Goal: Information Seeking & Learning: Find contact information

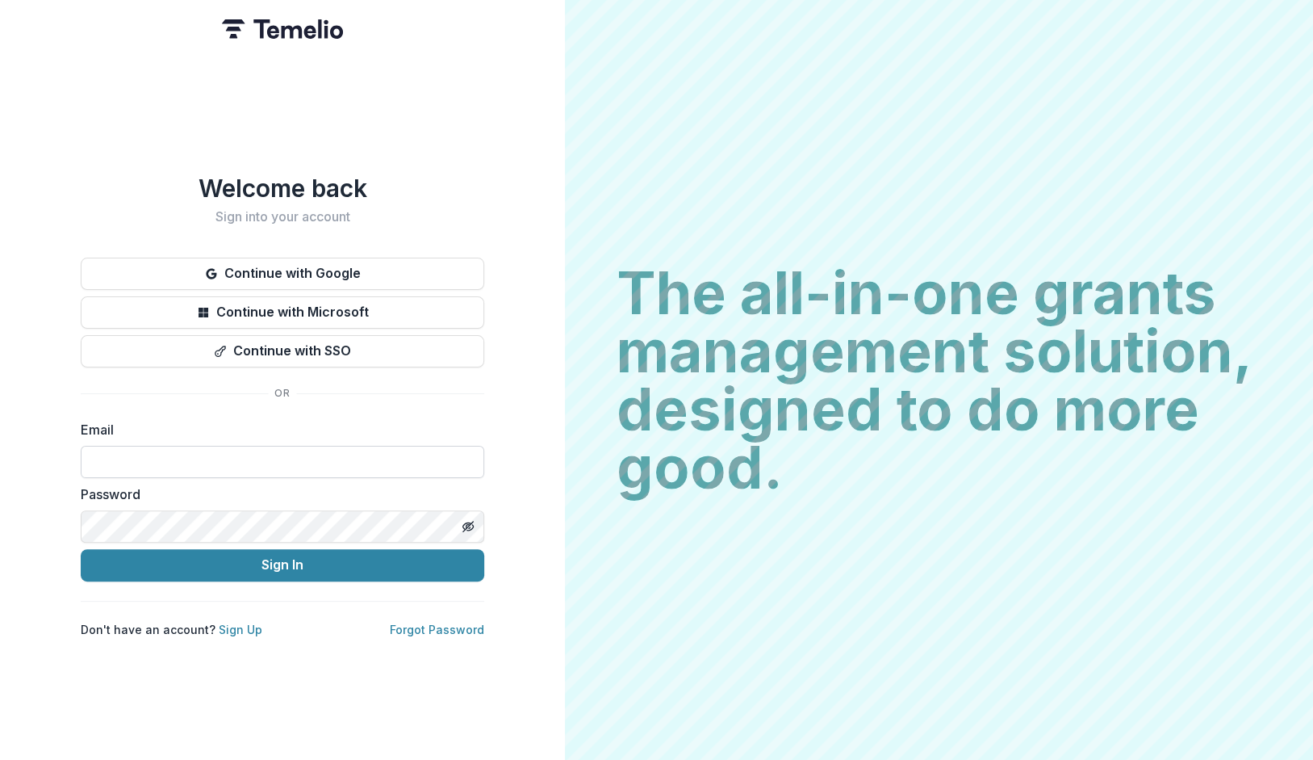
click at [245, 457] on input at bounding box center [283, 462] width 404 height 32
click at [0, 759] on com-1password-button at bounding box center [0, 760] width 0 height 0
type input "**********"
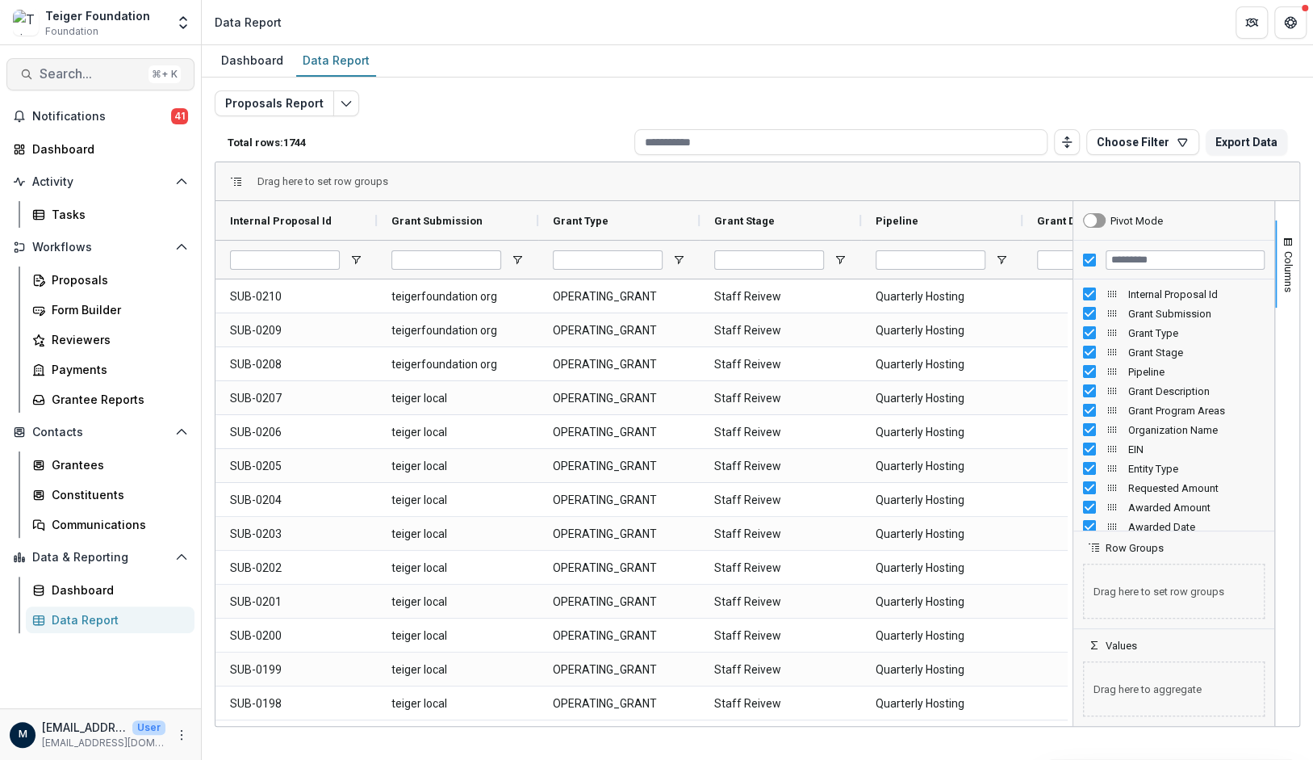
click at [80, 66] on span "Search..." at bounding box center [91, 73] width 103 height 15
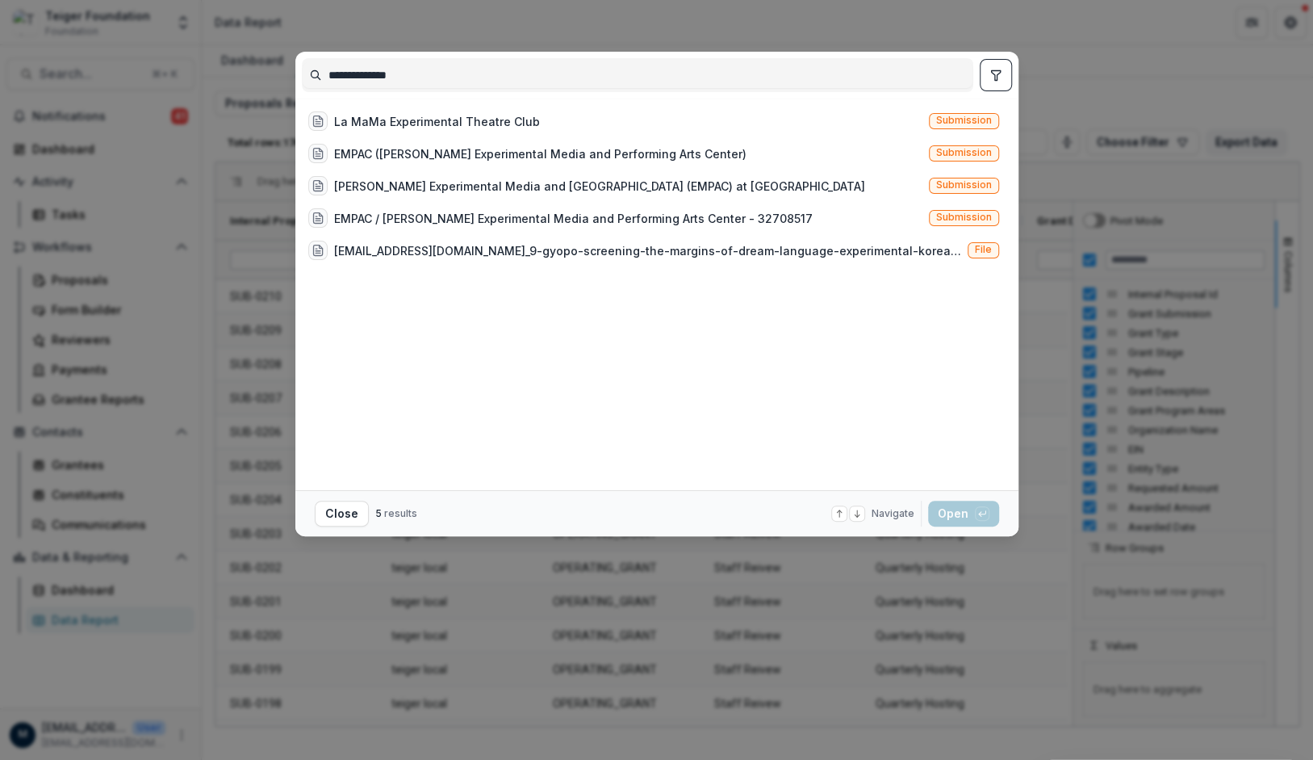
click at [345, 77] on input "**********" at bounding box center [638, 75] width 670 height 26
type input "******"
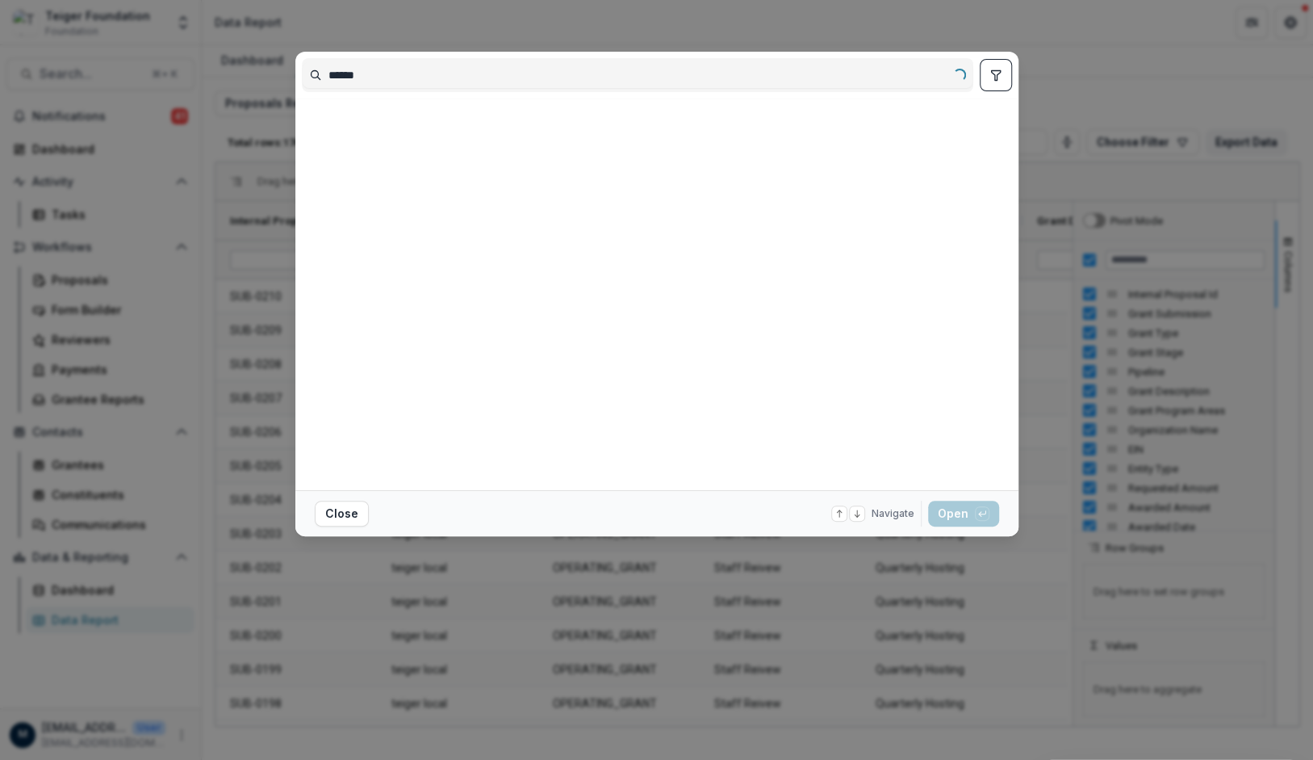
click at [352, 75] on input "******" at bounding box center [638, 75] width 670 height 26
click at [350, 76] on input "******" at bounding box center [638, 75] width 670 height 26
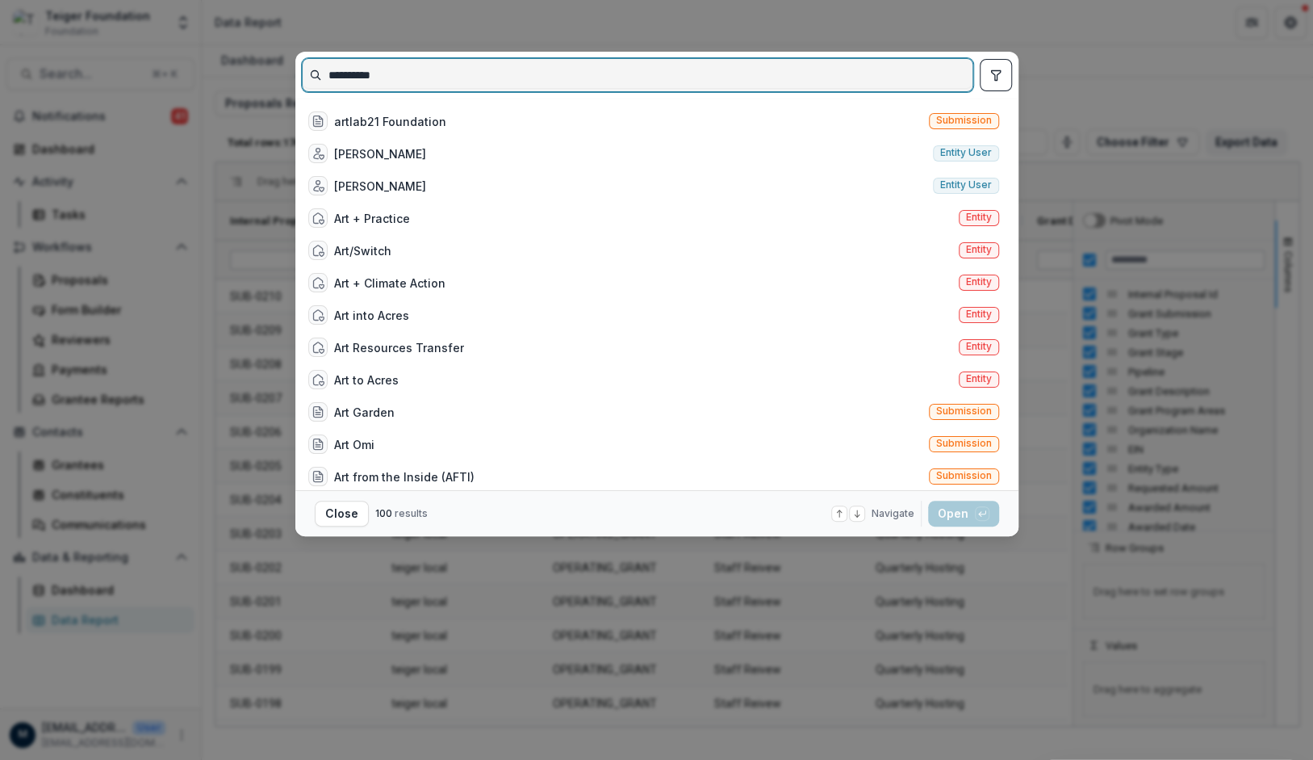
type input "**********"
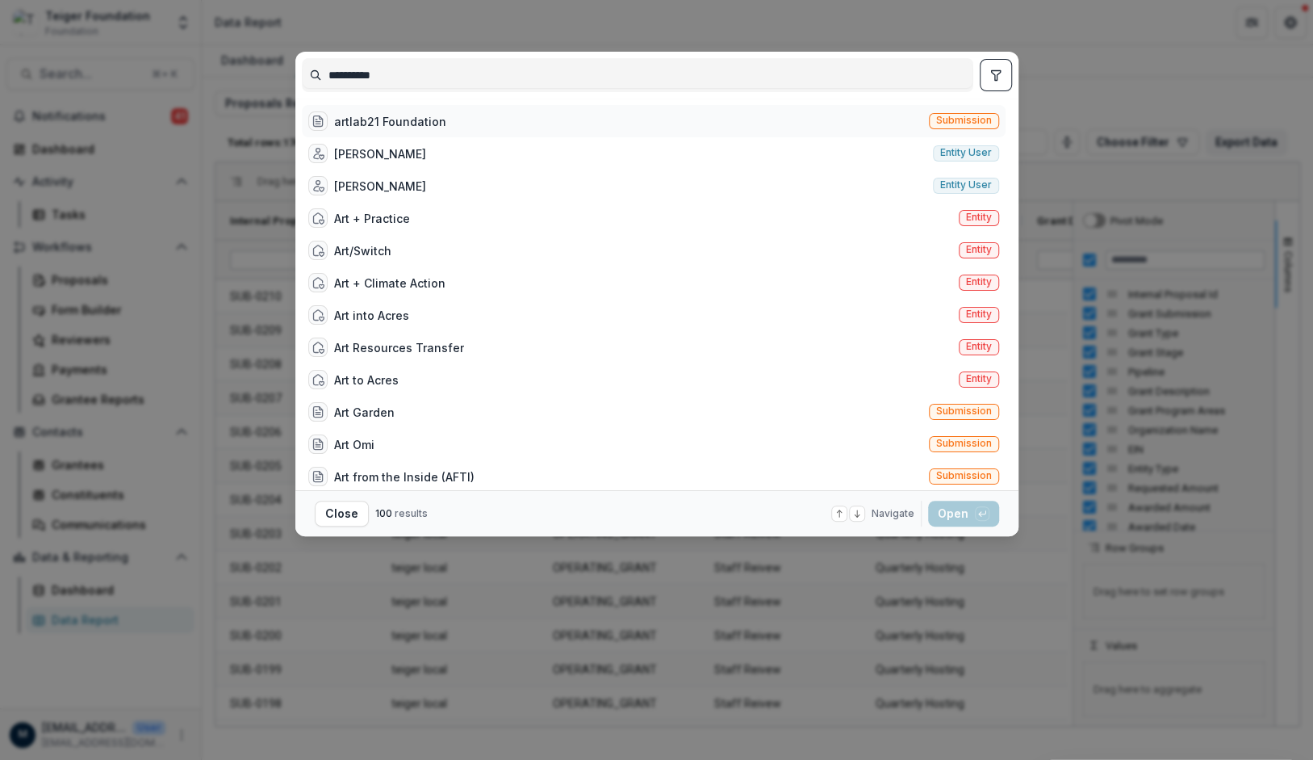
click at [498, 124] on div "artlab21 Foundation Submission" at bounding box center [654, 121] width 704 height 32
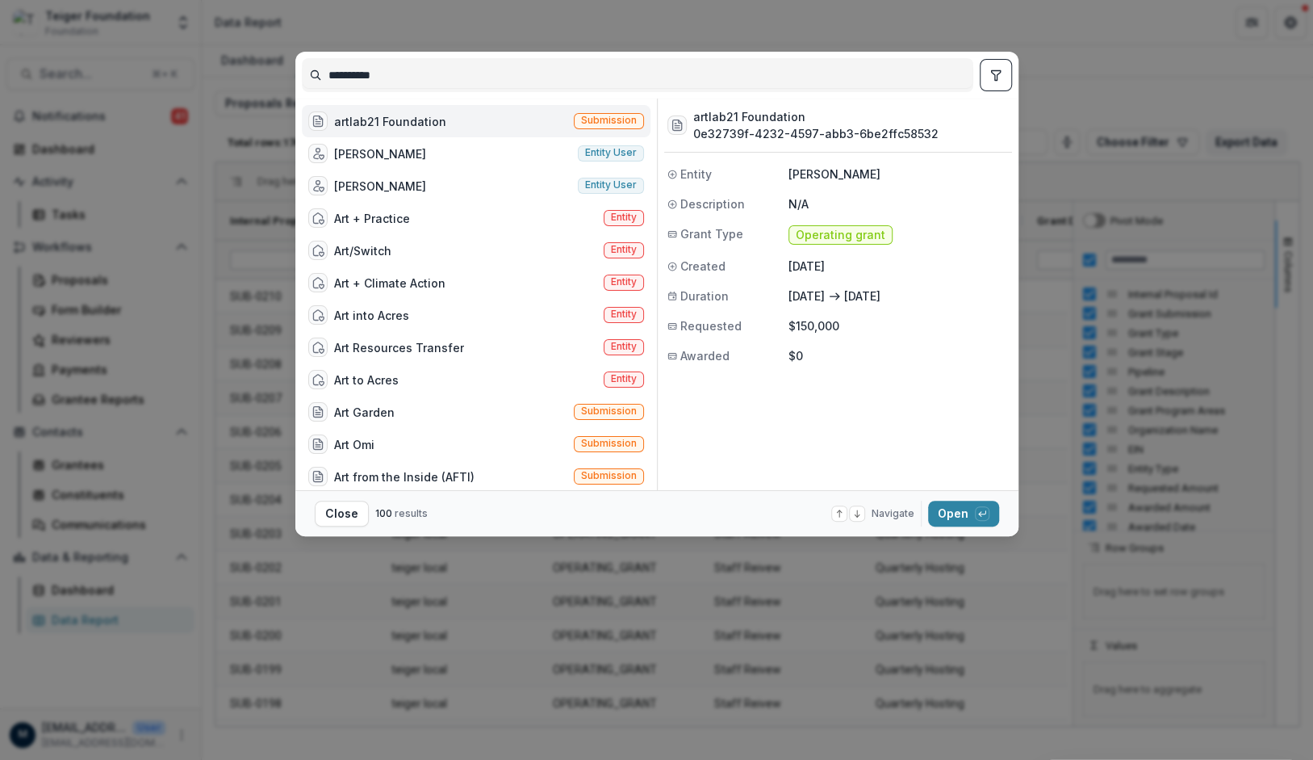
click at [467, 123] on div "artlab21 Foundation Submission" at bounding box center [476, 121] width 349 height 32
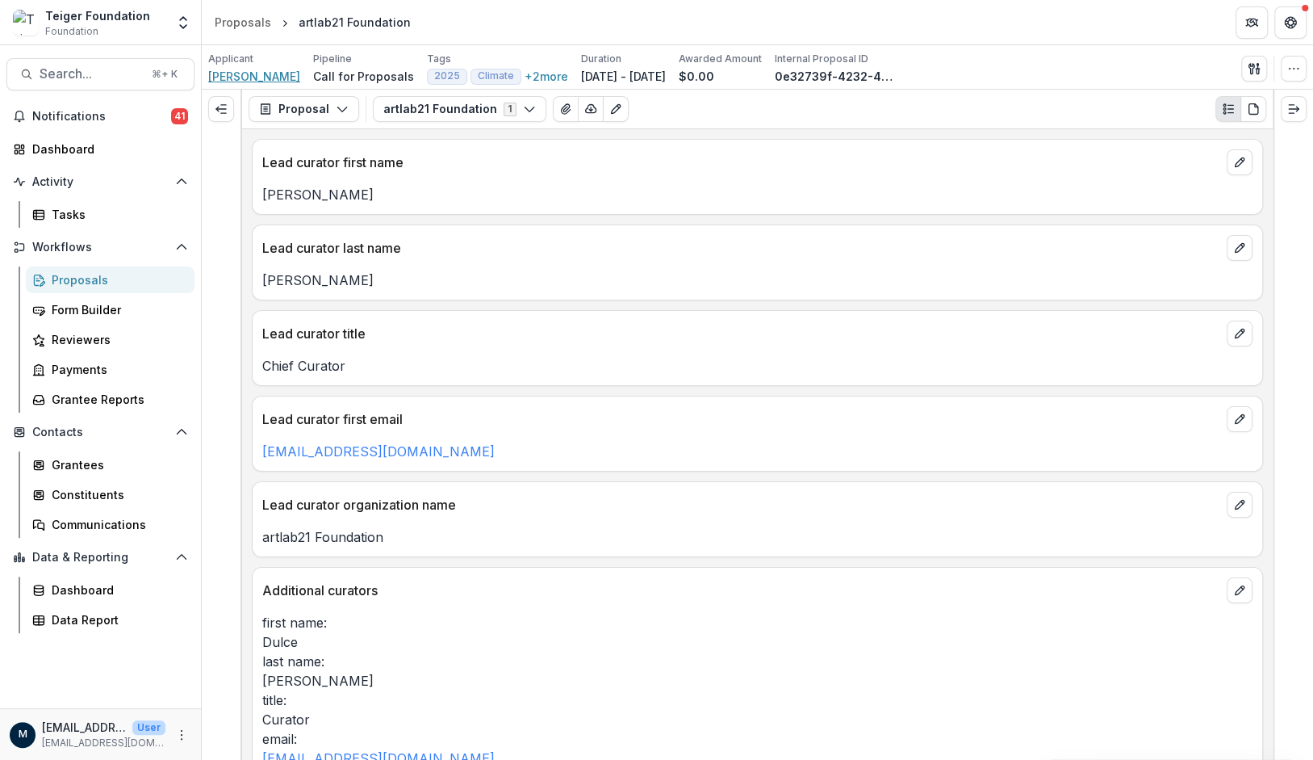
click at [241, 82] on span "Bernhard Zünkeler" at bounding box center [254, 76] width 92 height 17
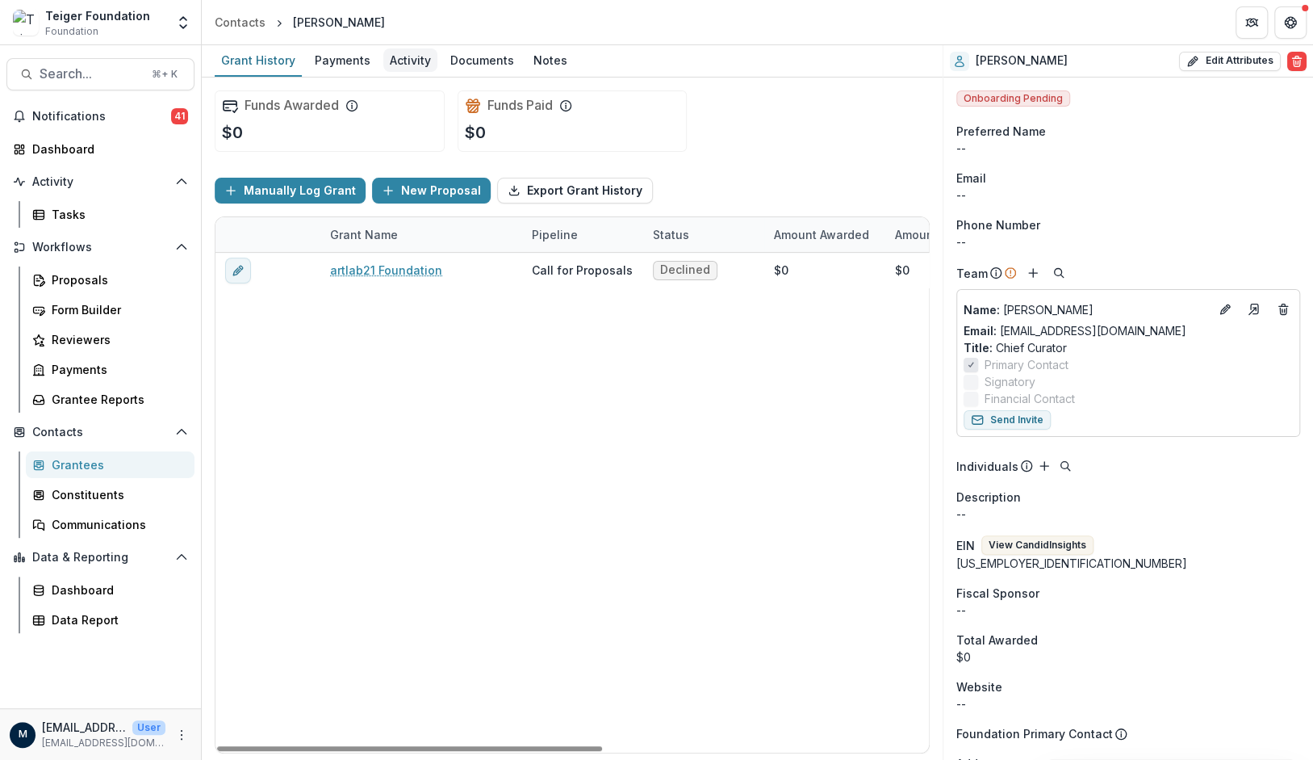
click at [408, 63] on div "Activity" at bounding box center [410, 59] width 54 height 23
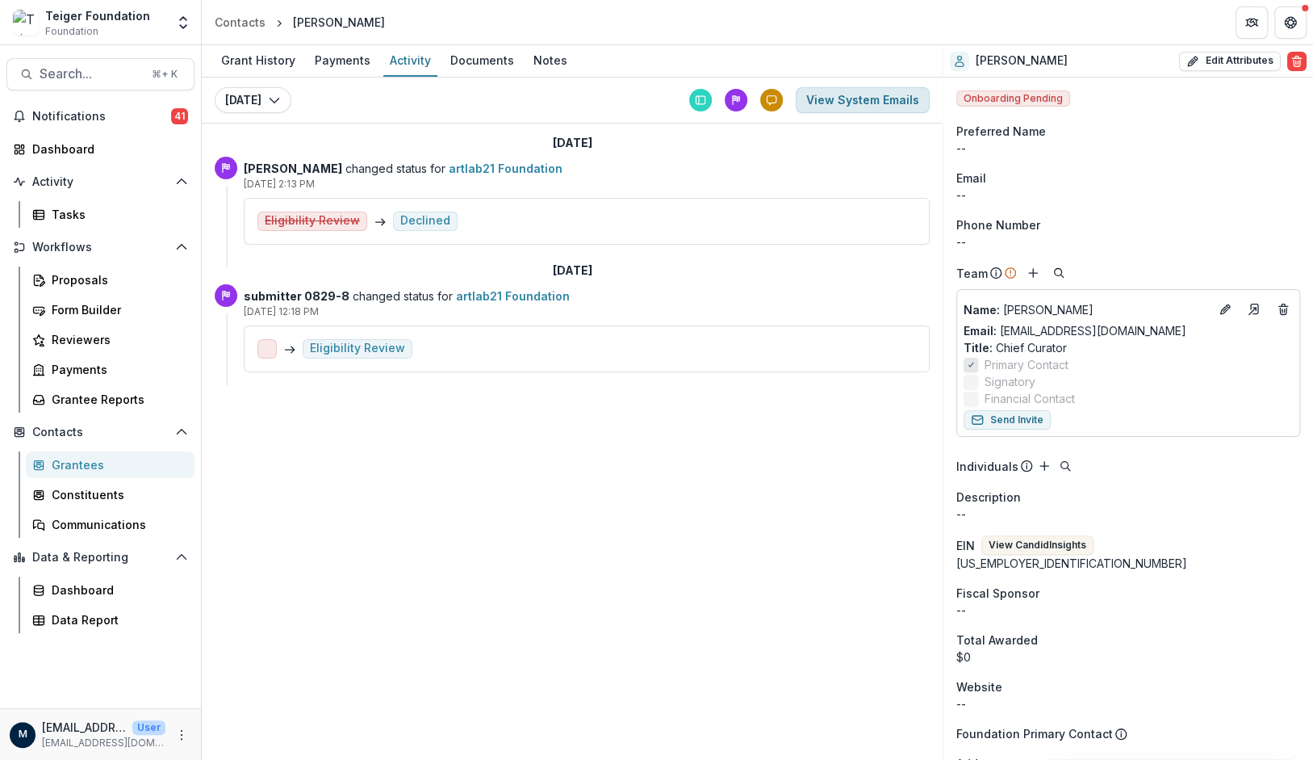
click at [855, 99] on button "View System Emails" at bounding box center [863, 100] width 134 height 26
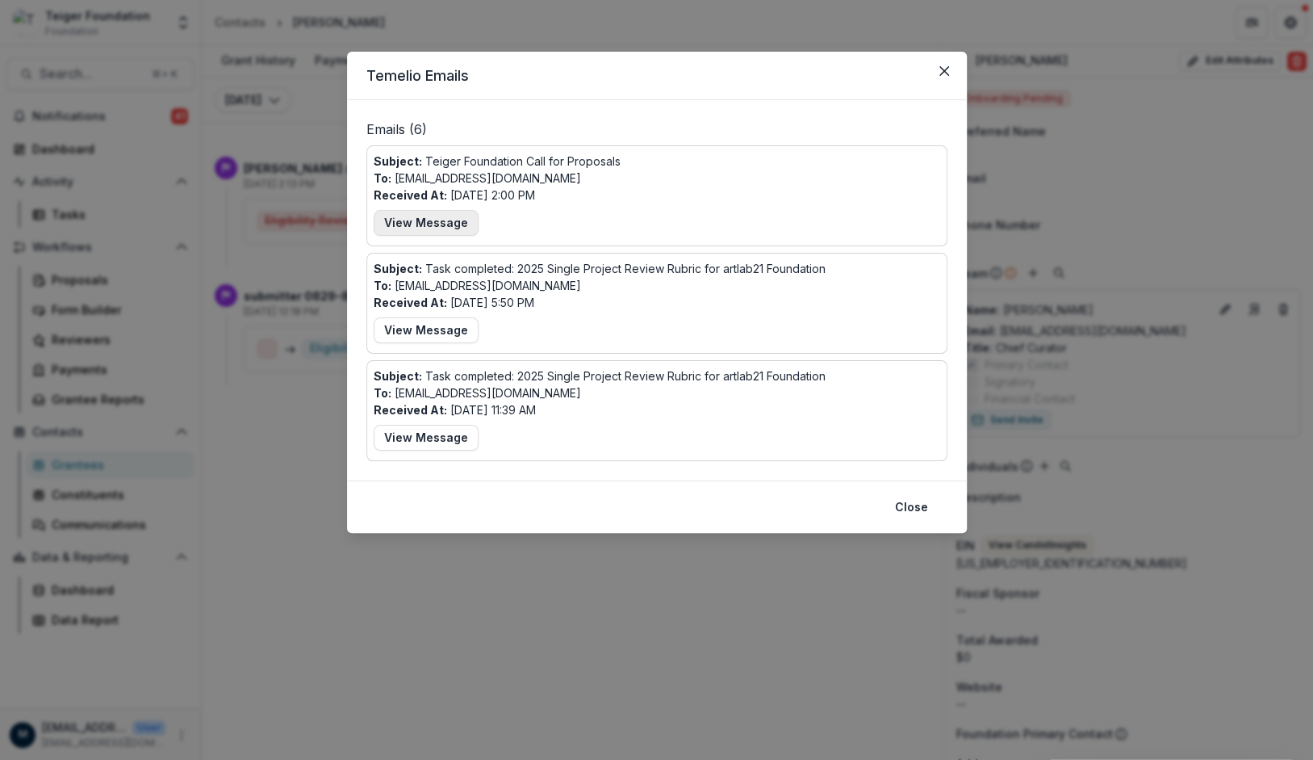
click at [421, 213] on button "View Message" at bounding box center [426, 223] width 105 height 26
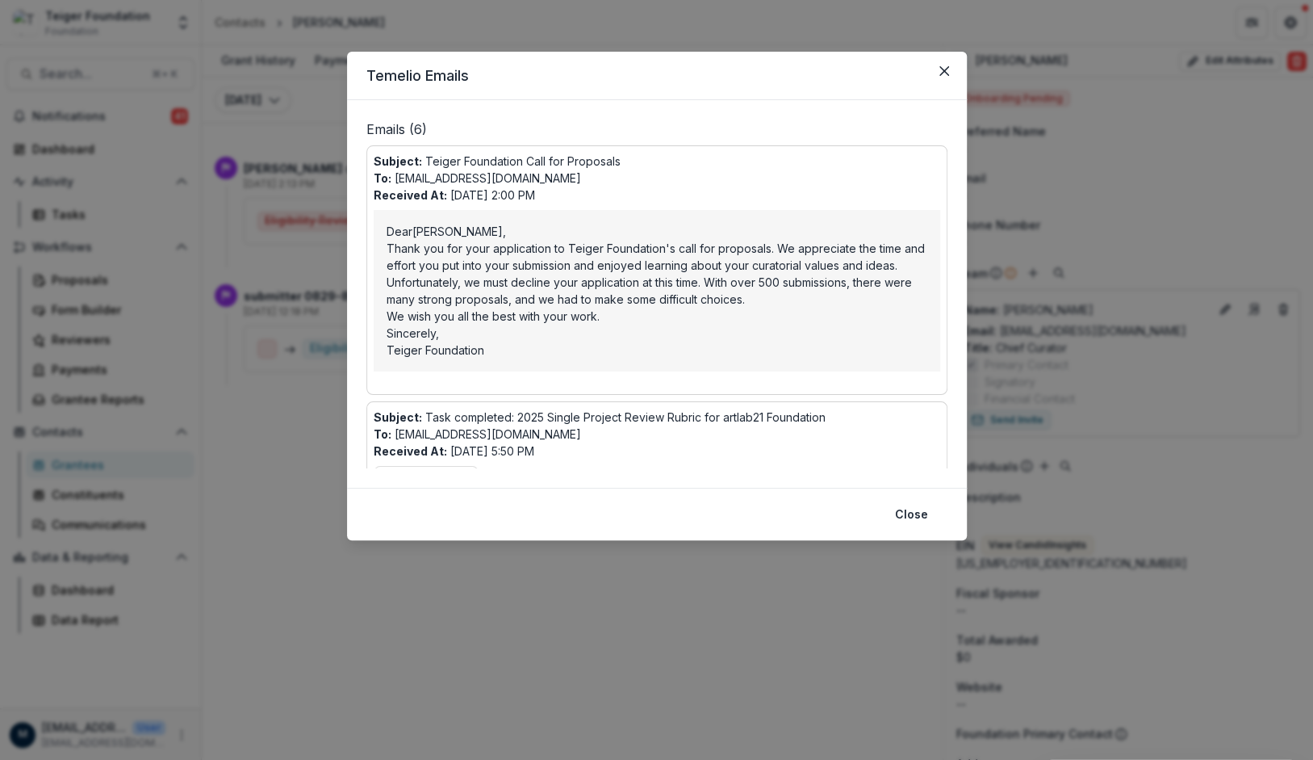
scroll to position [5, 0]
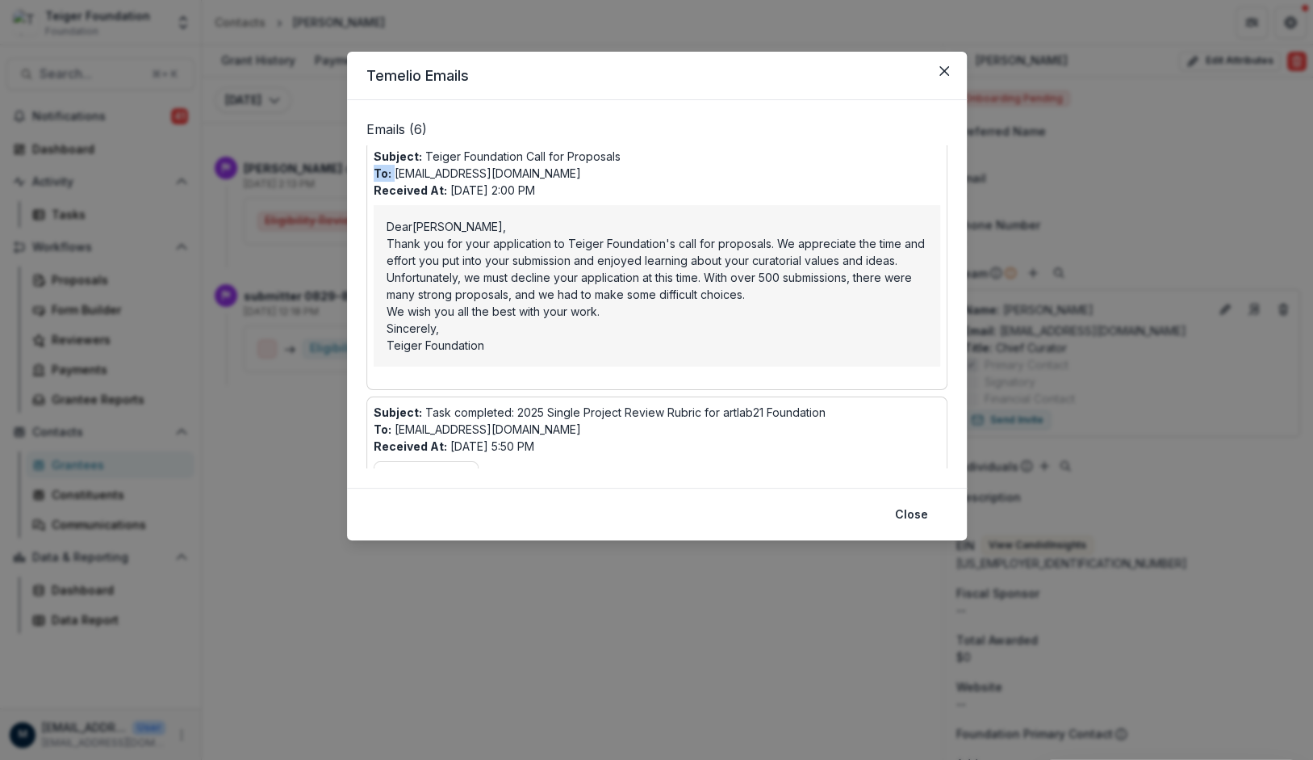
drag, startPoint x: 395, startPoint y: 174, endPoint x: 526, endPoint y: 168, distance: 130.9
click at [526, 168] on div "Subject: Teiger Foundation Call for Proposals To: zuenkeler@artlab21.org Receiv…" at bounding box center [657, 265] width 567 height 235
click at [529, 168] on div "Subject: Teiger Foundation Call for Proposals To: zuenkeler@artlab21.org Receiv…" at bounding box center [657, 265] width 567 height 235
drag, startPoint x: 529, startPoint y: 170, endPoint x: 408, endPoint y: 170, distance: 120.3
click at [408, 170] on div "Subject: Teiger Foundation Call for Proposals To: zuenkeler@artlab21.org Receiv…" at bounding box center [657, 265] width 567 height 235
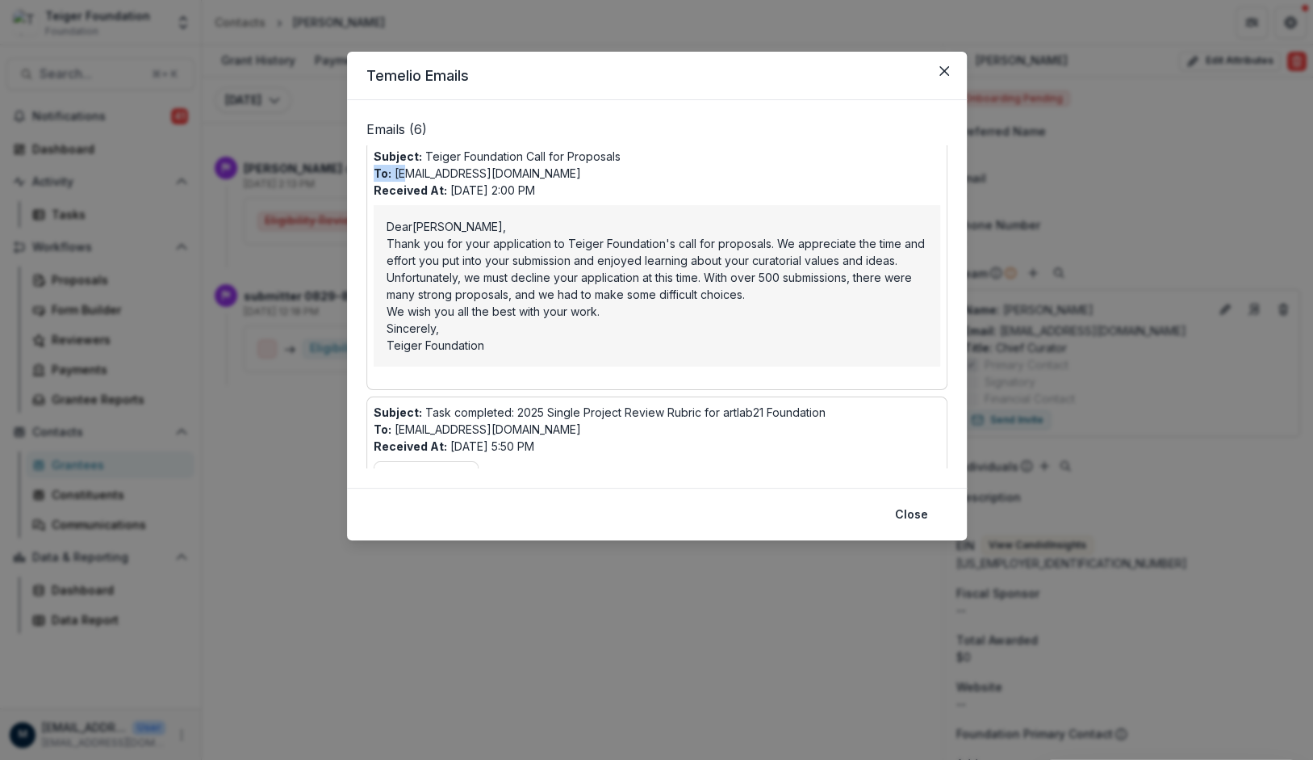
click at [408, 170] on p "To: zuenkeler@artlab21.org" at bounding box center [477, 173] width 207 height 17
drag, startPoint x: 396, startPoint y: 173, endPoint x: 520, endPoint y: 166, distance: 124.5
click at [520, 166] on div "Subject: Teiger Foundation Call for Proposals To: zuenkeler@artlab21.org Receiv…" at bounding box center [657, 265] width 567 height 235
copy p "zuenkeler@artlab21.org"
click at [526, 266] on p "Thank you for your application to Teiger Foundation's call for proposals. We ap…" at bounding box center [657, 252] width 541 height 34
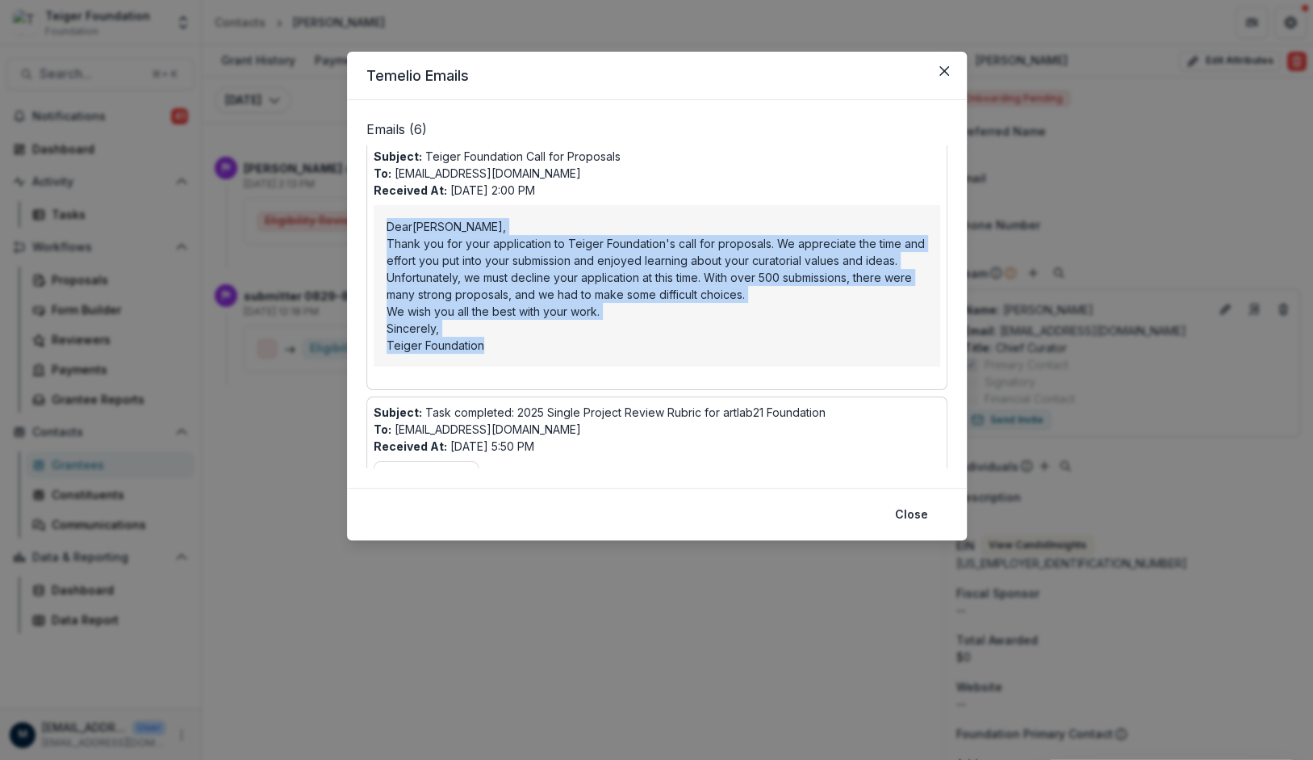
drag, startPoint x: 497, startPoint y: 347, endPoint x: 369, endPoint y: 224, distance: 177.6
click at [369, 224] on div "Subject: Teiger Foundation Call for Proposals To: zuenkeler@artlab21.org Receiv…" at bounding box center [656, 264] width 581 height 249
copy div "Dear Bernhard Zünkeler , Thank you for your application to Teiger Foundation's …"
click at [936, 69] on button "Close" at bounding box center [945, 71] width 26 height 26
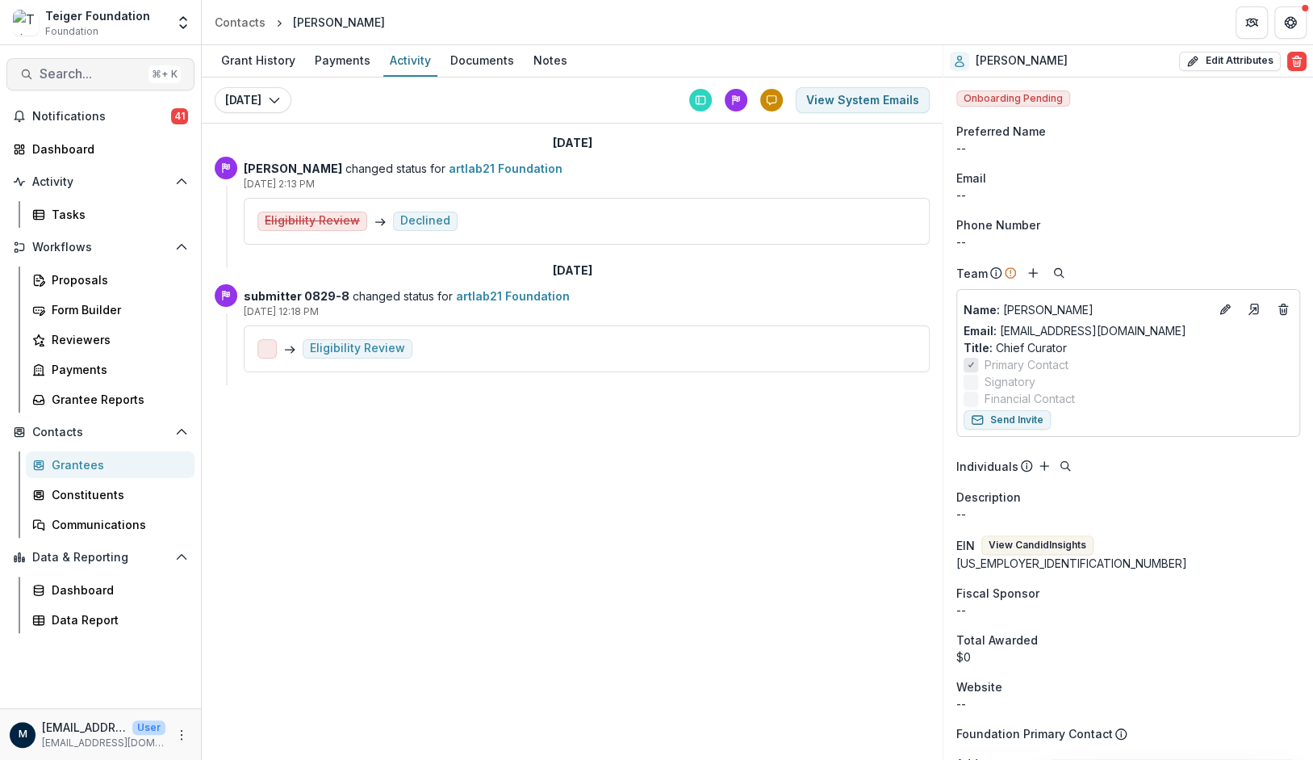
click at [94, 71] on span "Search..." at bounding box center [91, 73] width 103 height 15
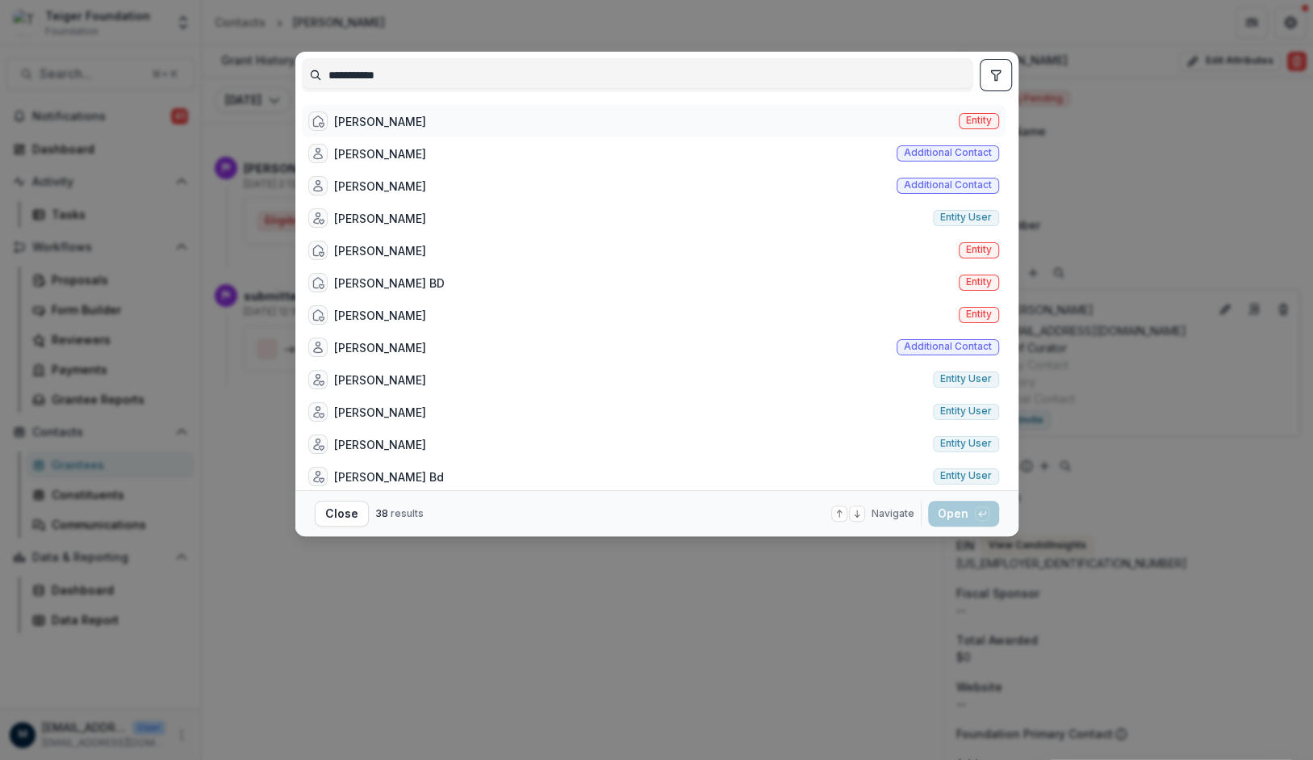
type input "**********"
click at [345, 129] on div "Peter Scott" at bounding box center [367, 120] width 118 height 19
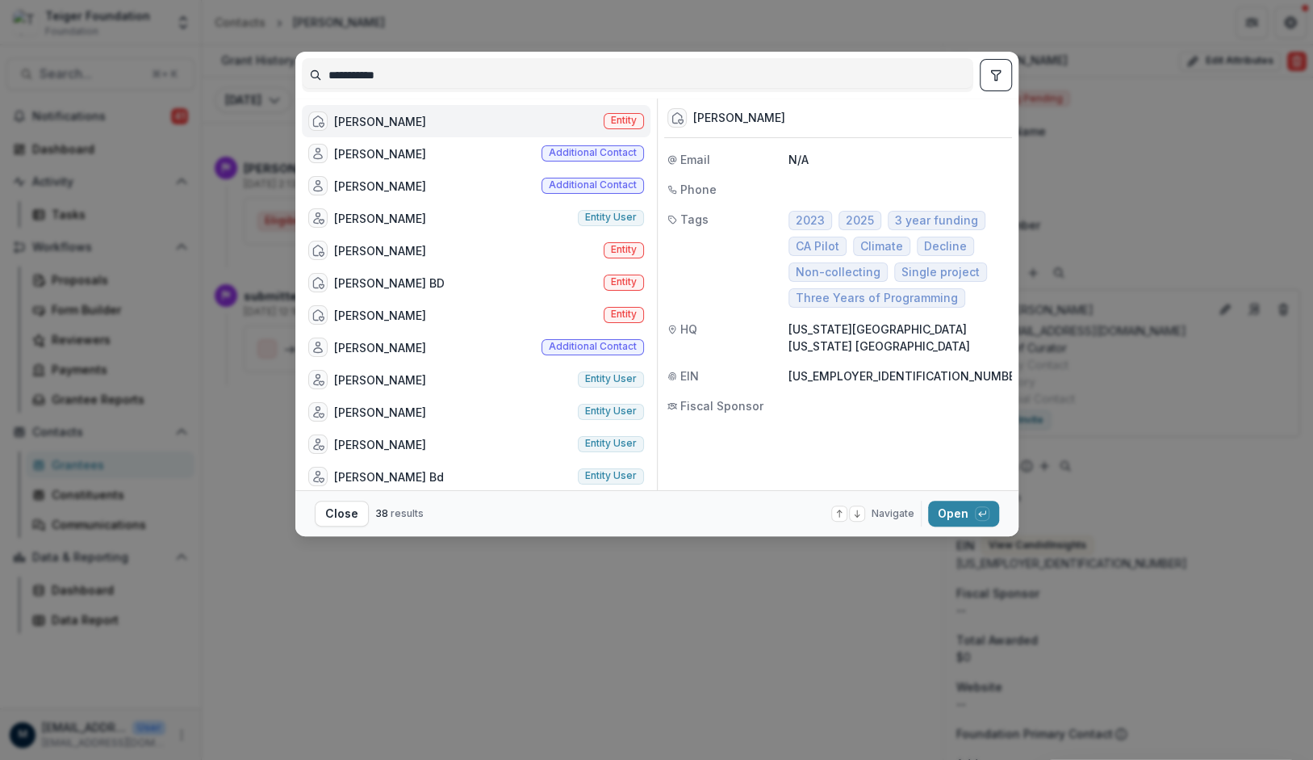
click at [358, 127] on div "Peter Scott" at bounding box center [380, 121] width 92 height 17
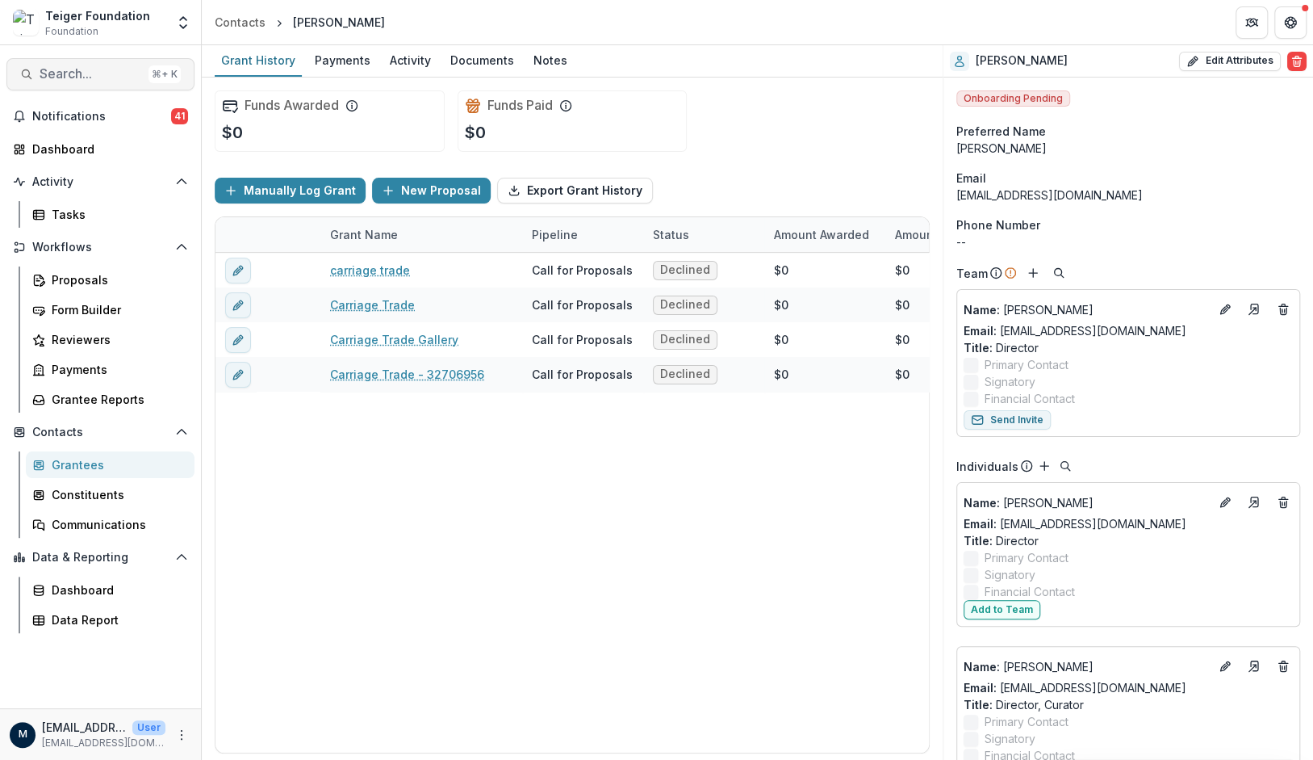
click at [103, 73] on span "Search..." at bounding box center [91, 73] width 103 height 15
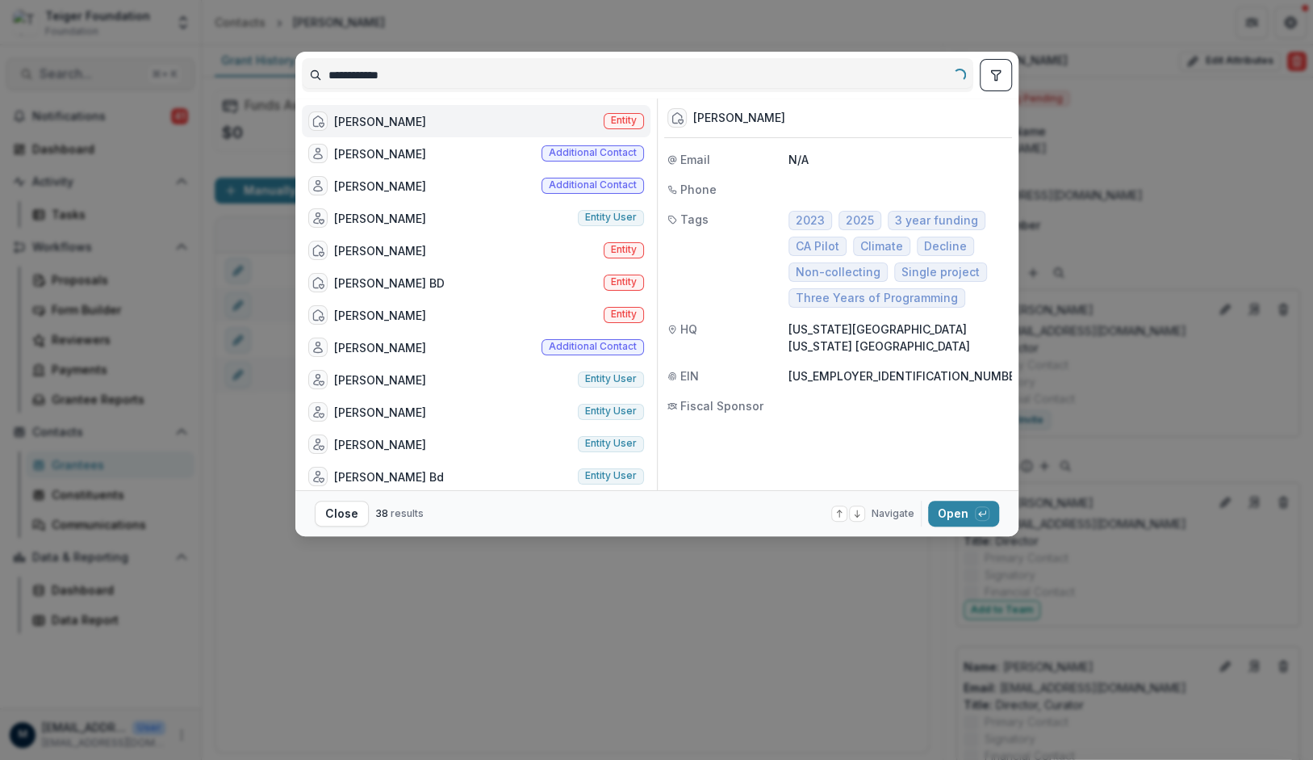
type input "**********"
click at [357, 114] on div "Peter Scott" at bounding box center [380, 121] width 92 height 17
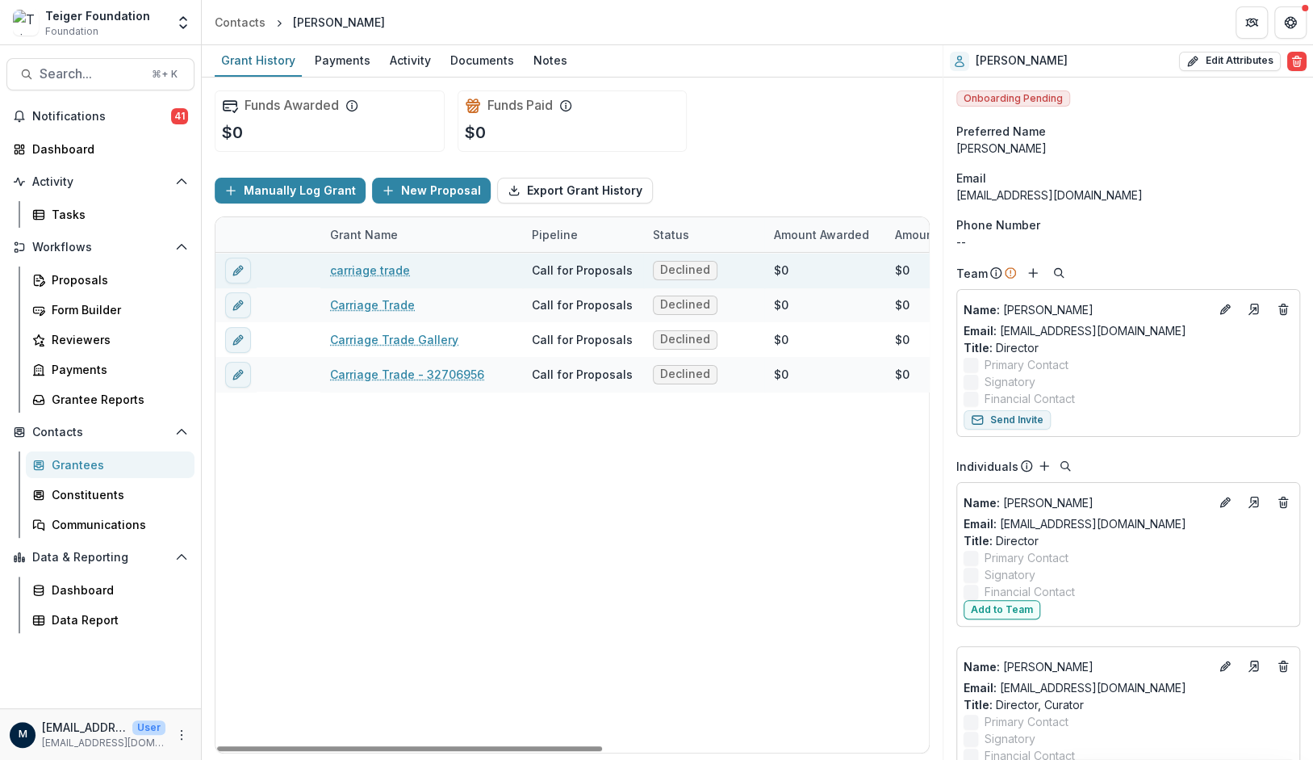
click at [346, 264] on link "carriage trade" at bounding box center [370, 270] width 80 height 17
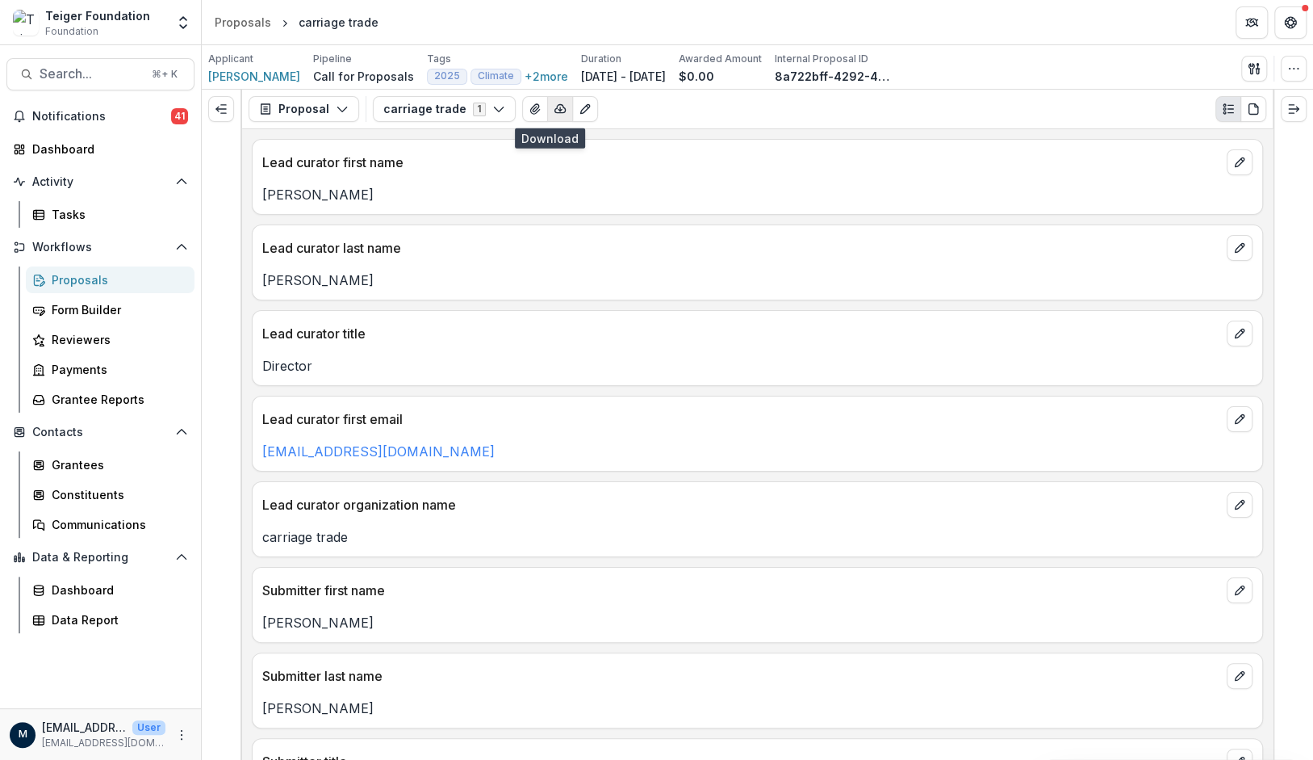
click at [554, 111] on icon "button" at bounding box center [560, 109] width 13 height 13
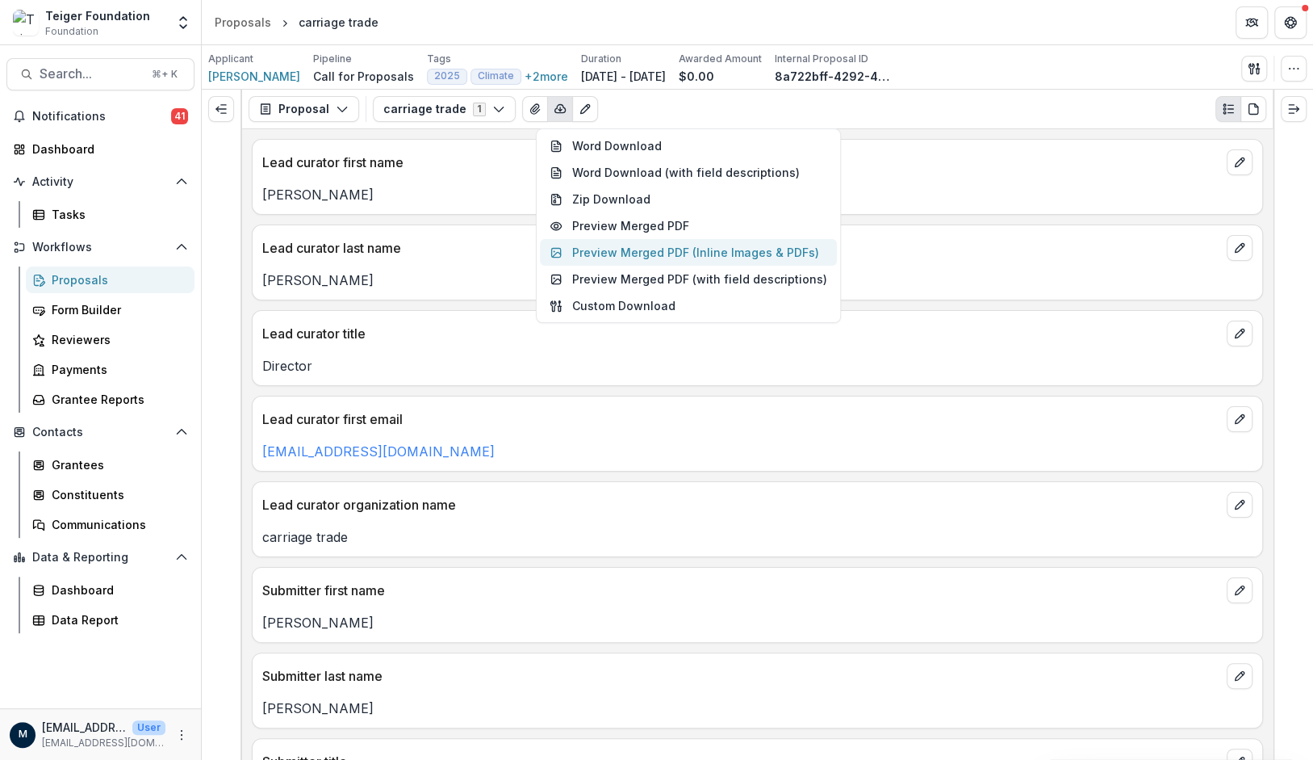
click at [613, 259] on button "Preview Merged PDF (Inline Images & PDFs)" at bounding box center [688, 252] width 297 height 27
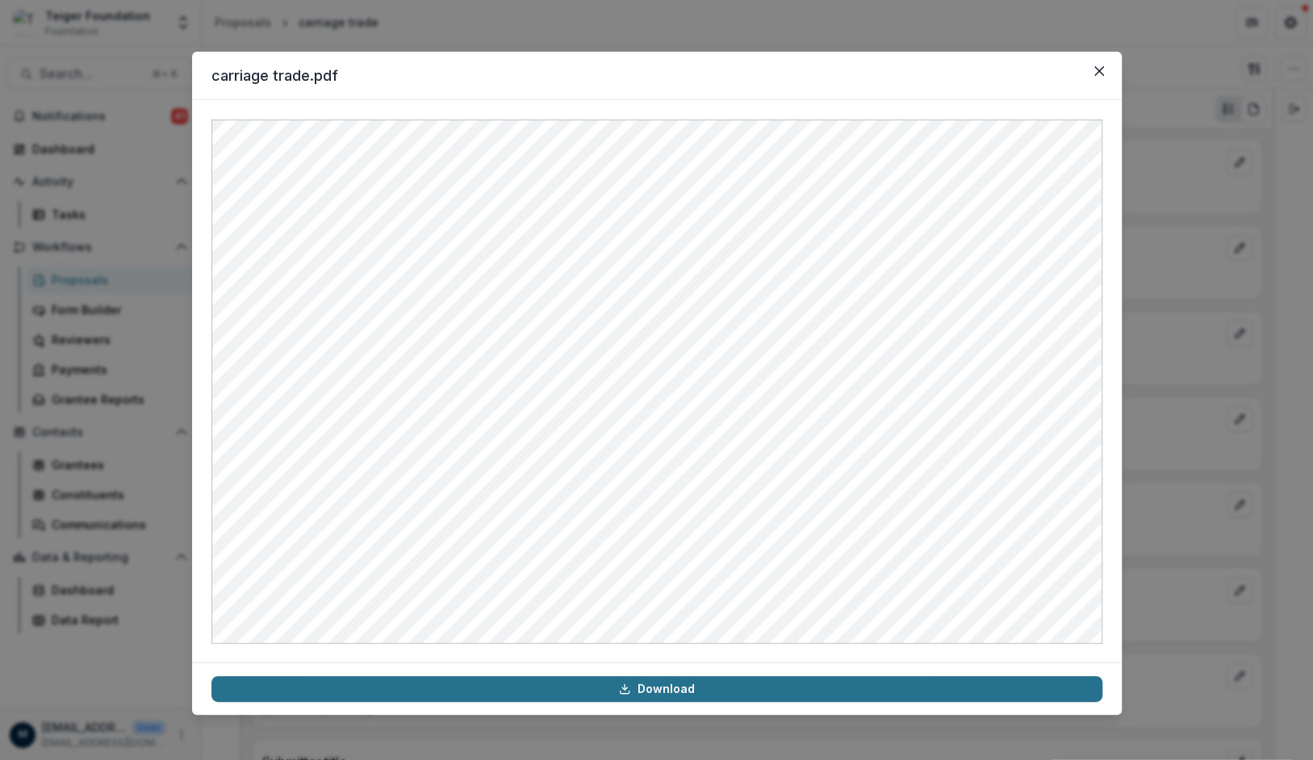
click at [603, 696] on link "Download" at bounding box center [656, 689] width 891 height 26
